Goal: Information Seeking & Learning: Learn about a topic

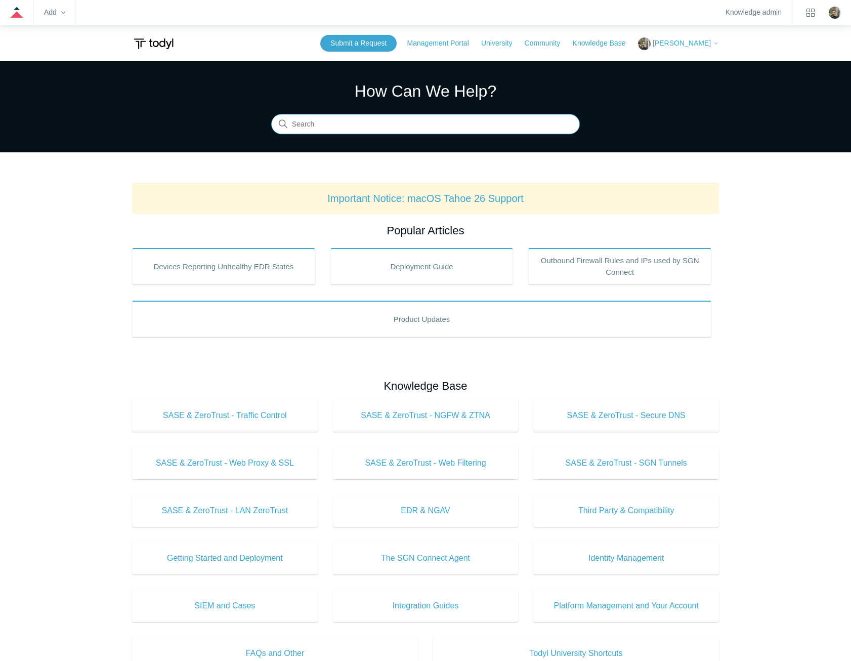
click at [377, 125] on input "Search" at bounding box center [425, 124] width 309 height 20
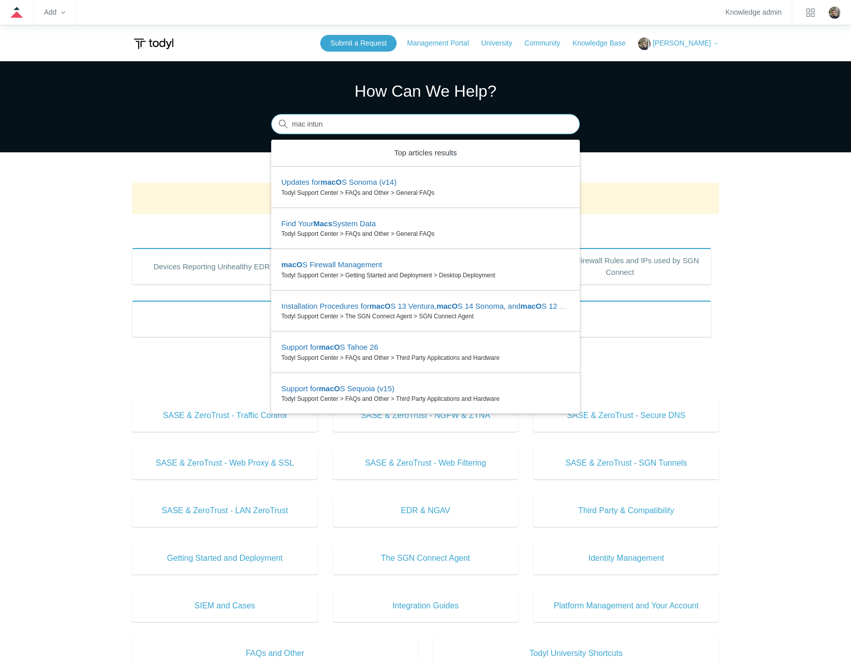
type input "mac intune"
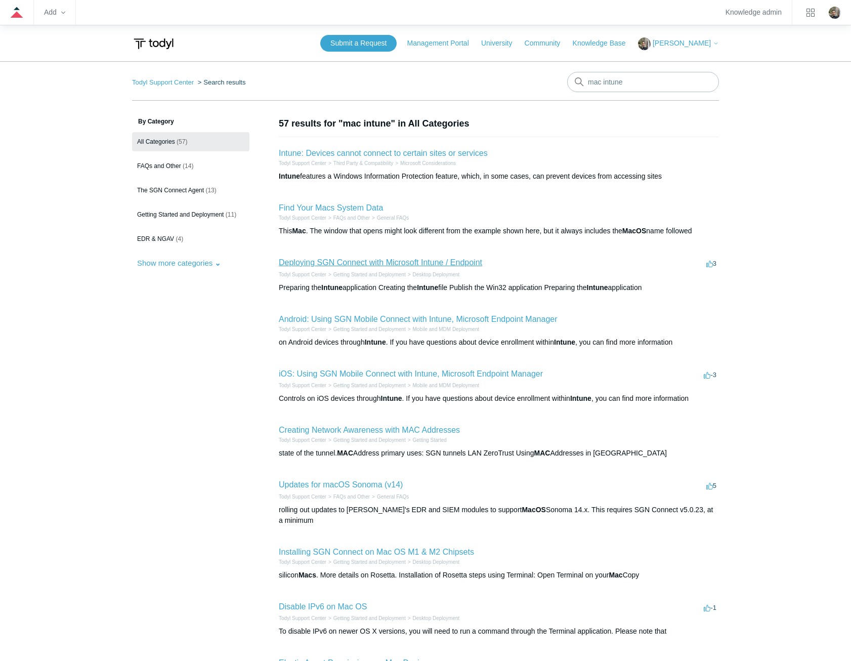
click at [418, 263] on link "Deploying SGN Connect with Microsoft Intune / Endpoint" at bounding box center [380, 262] width 203 height 9
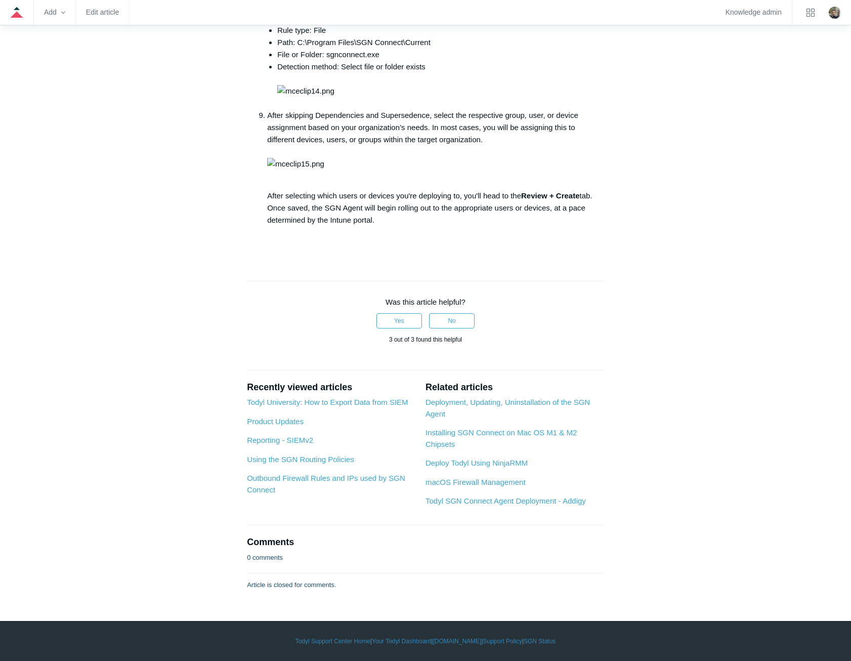
scroll to position [3121, 0]
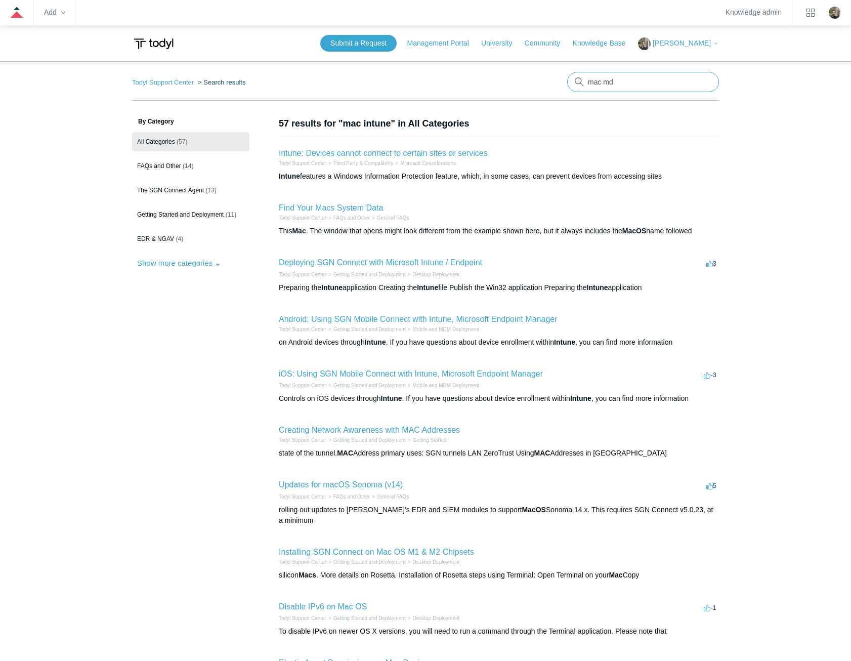
type input "mac mdm"
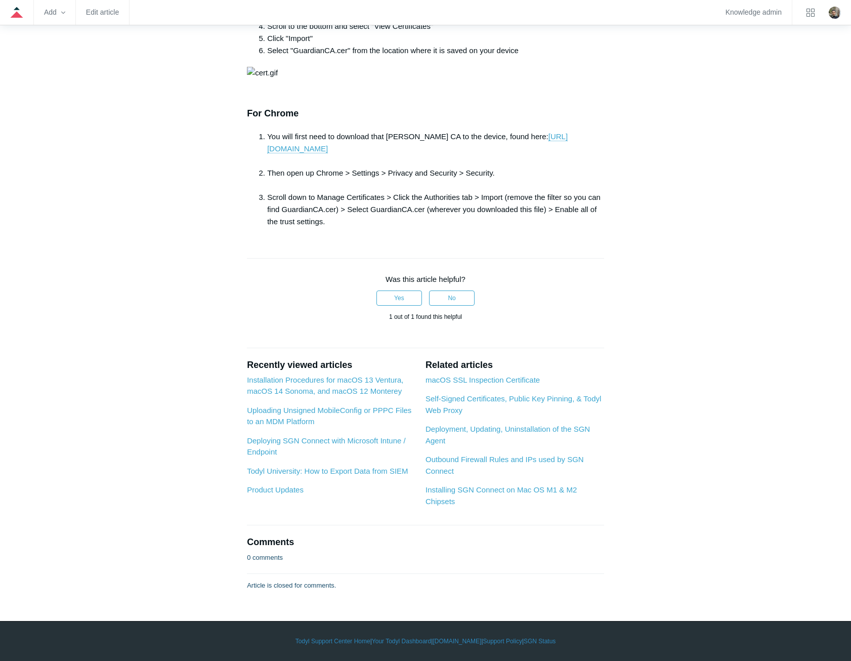
scroll to position [1381, 0]
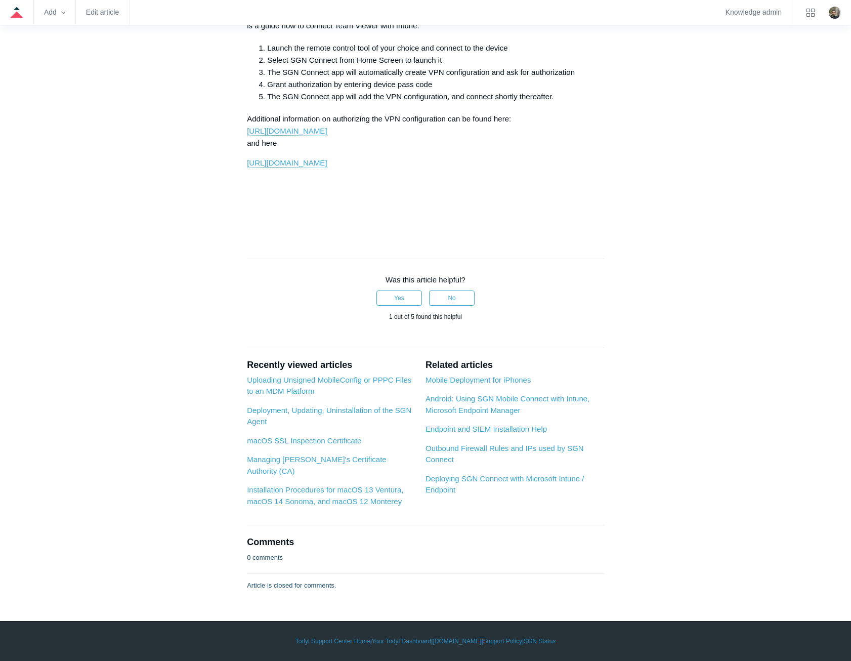
scroll to position [4048, 0]
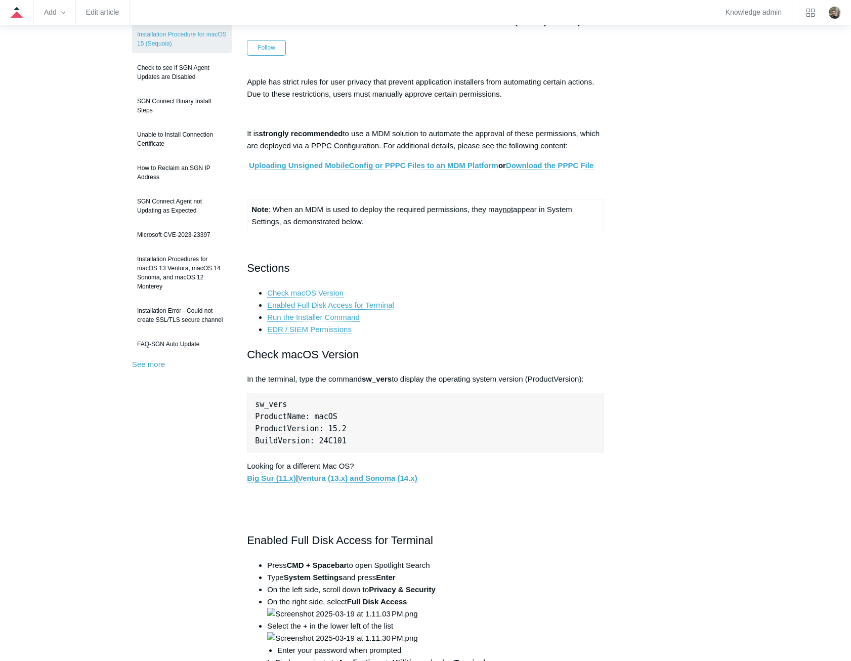
scroll to position [101, 0]
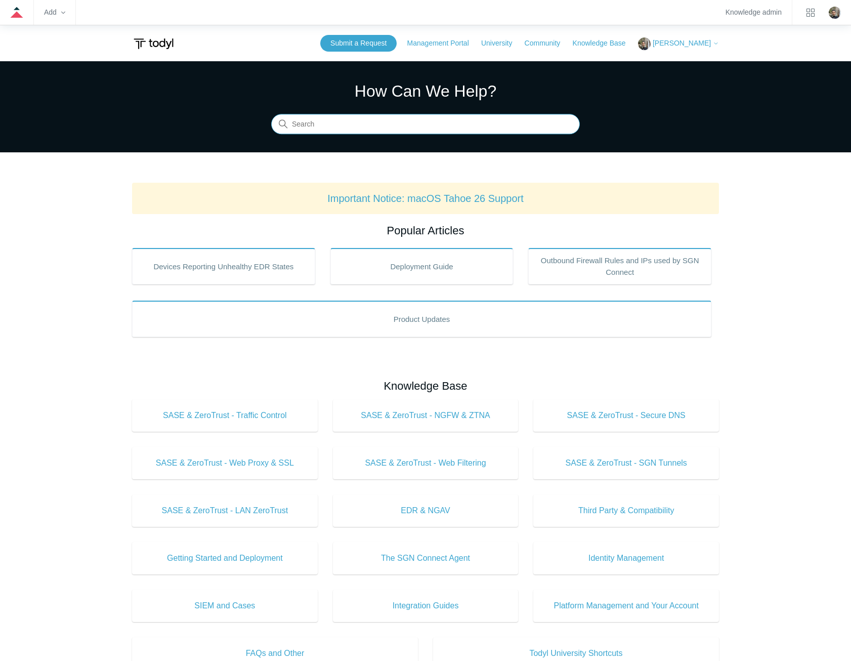
click at [407, 120] on input "Search" at bounding box center [425, 124] width 309 height 20
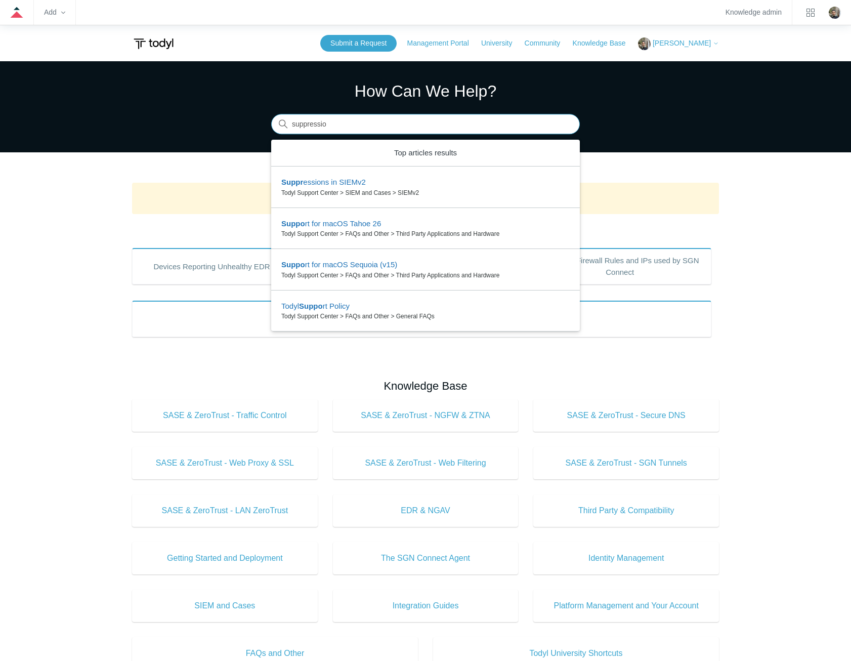
type input "suppression"
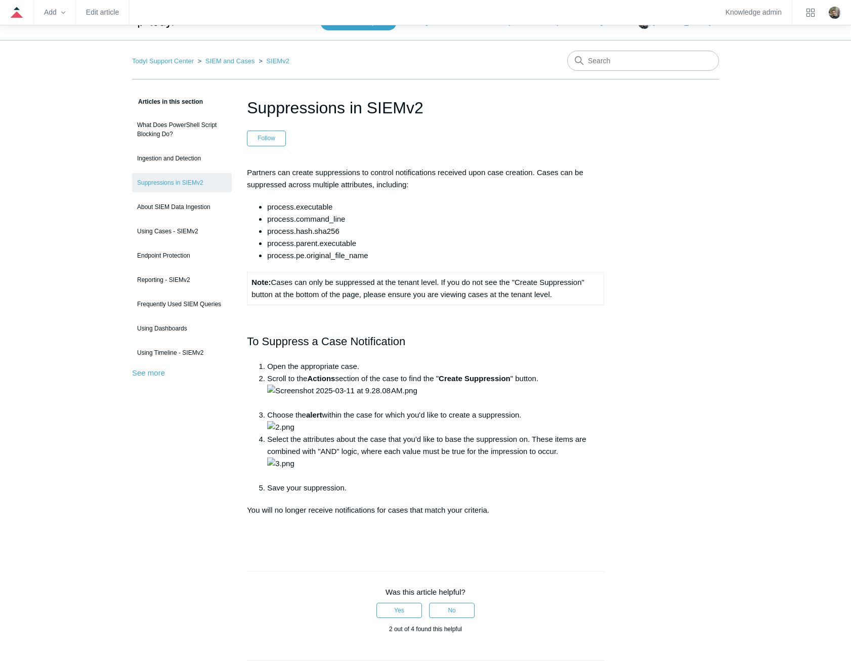
scroll to position [51, 0]
